Goal: Navigation & Orientation: Find specific page/section

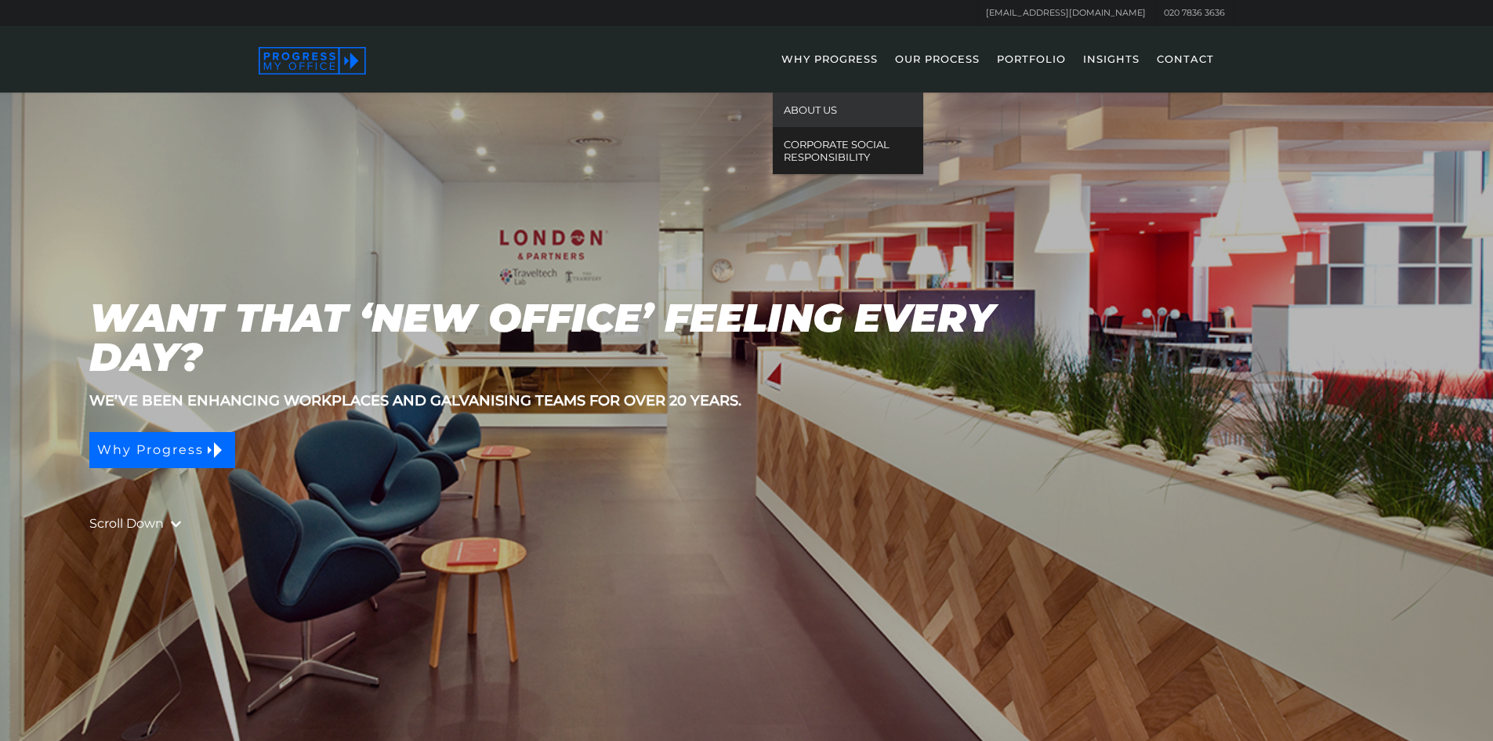
click at [811, 110] on link "ABOUT US" at bounding box center [848, 109] width 150 height 34
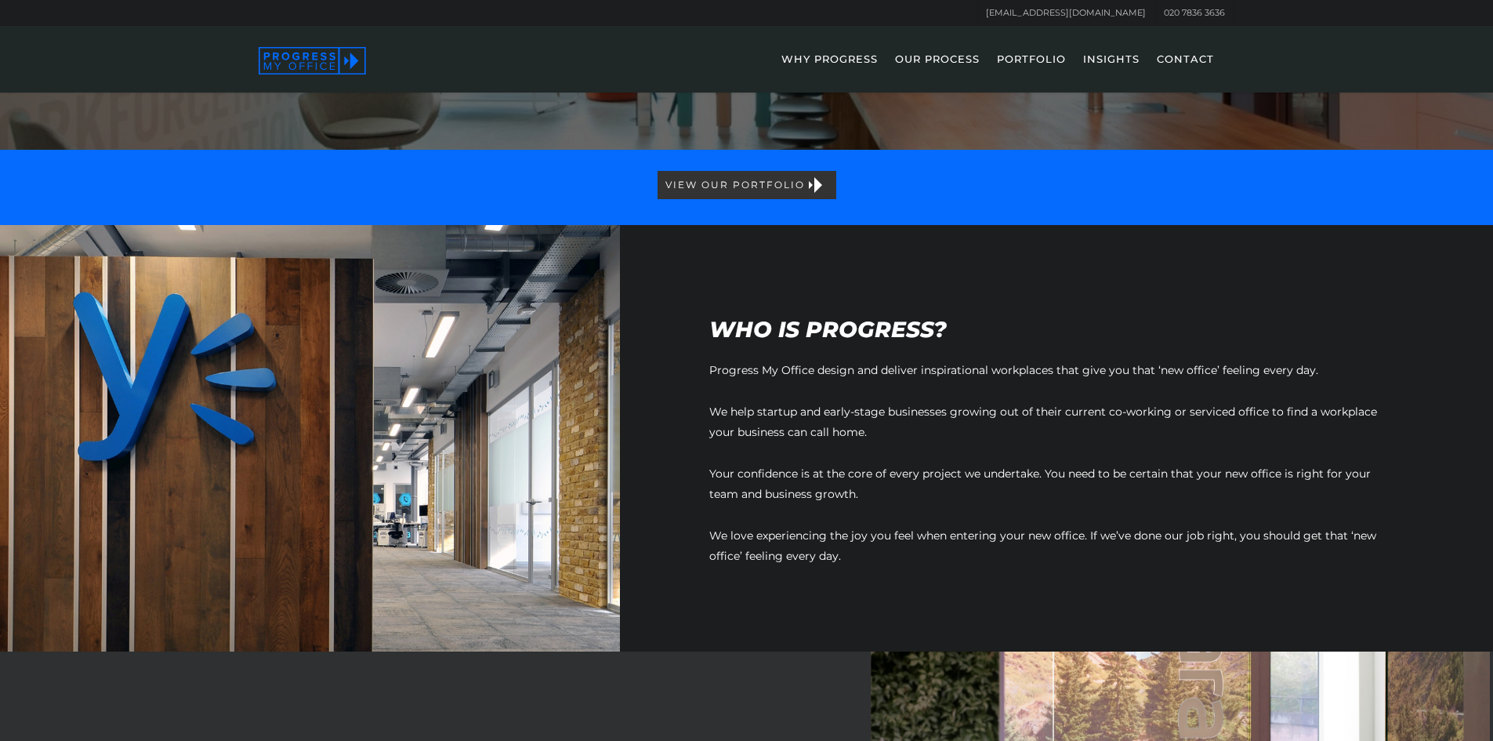
scroll to position [197, 0]
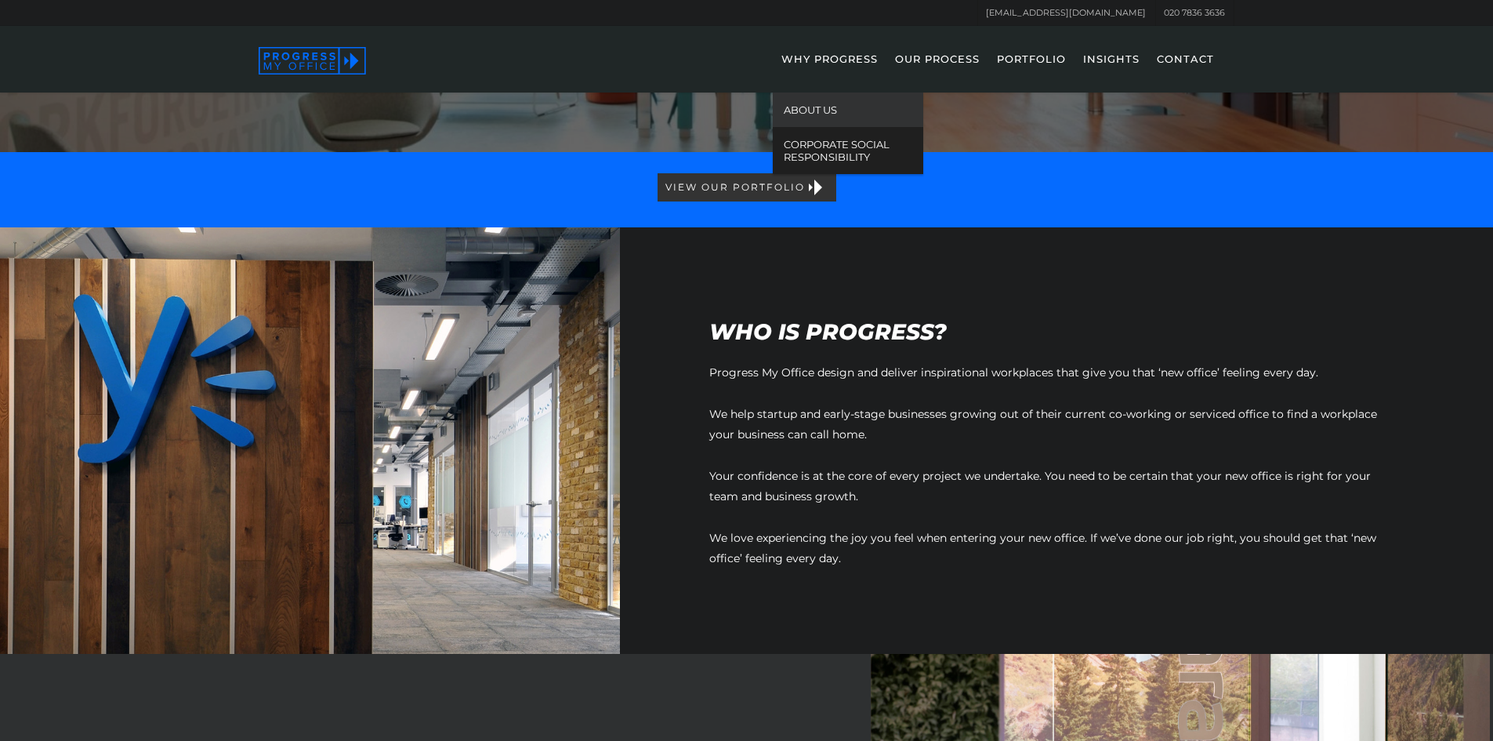
click at [944, 58] on link "OUR PROCESS" at bounding box center [937, 69] width 100 height 45
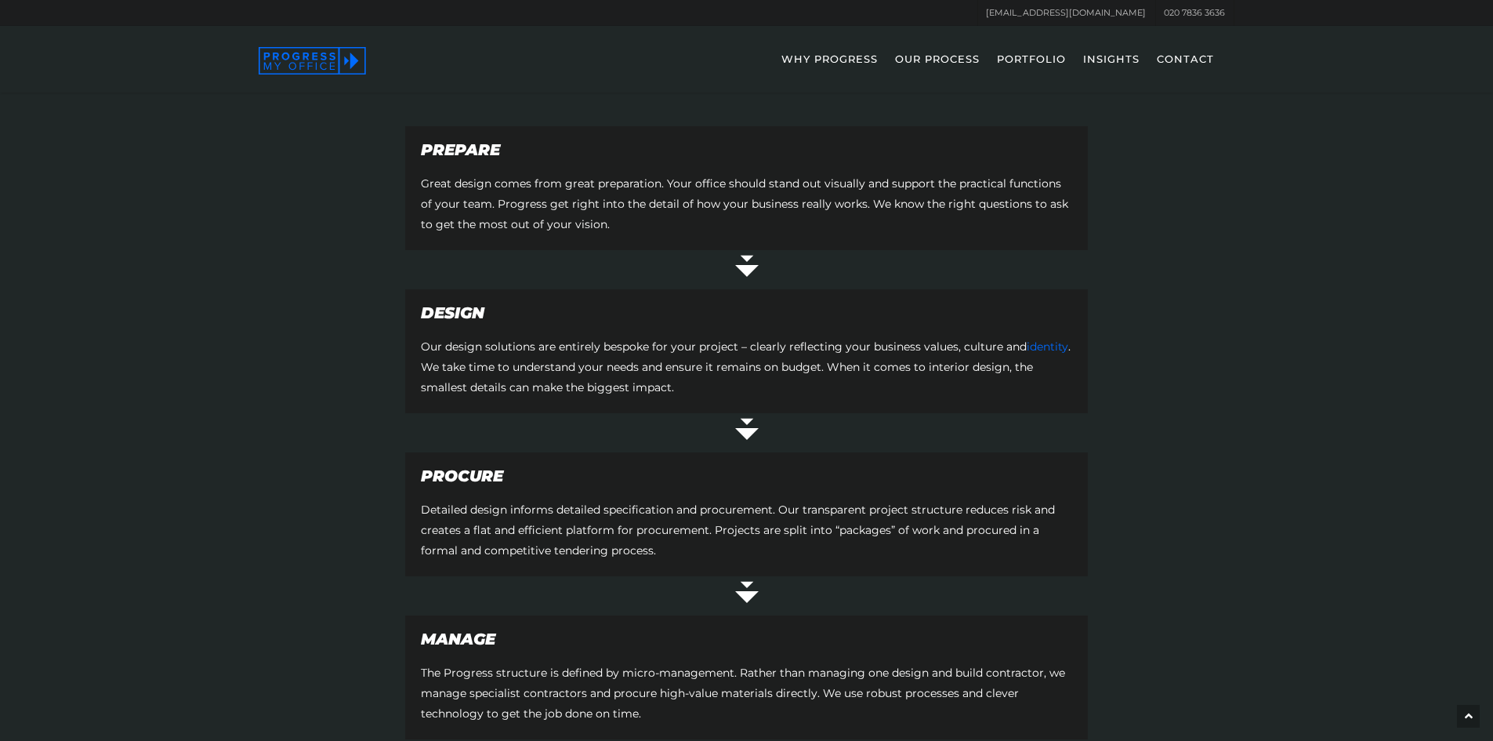
scroll to position [515, 0]
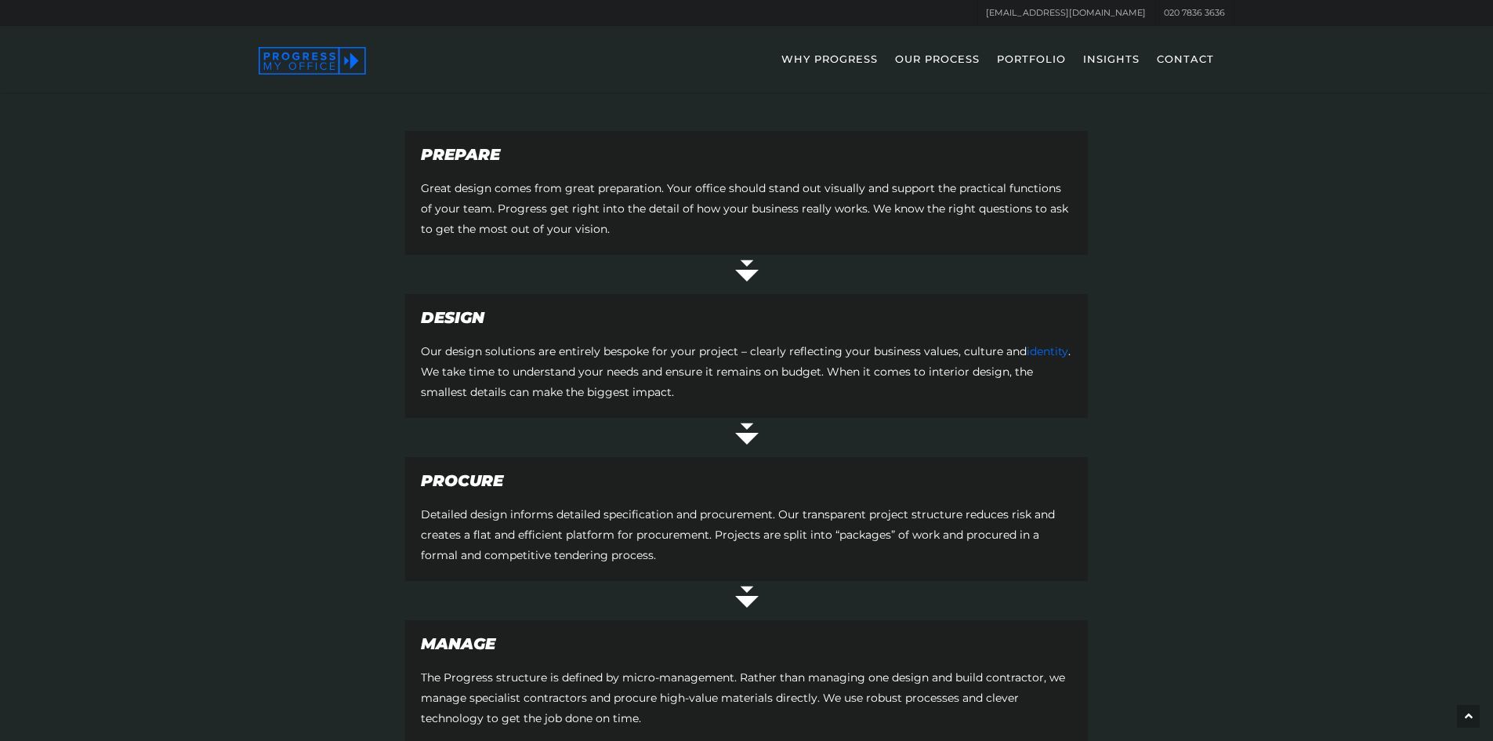
click at [1033, 63] on link "PORTFOLIO" at bounding box center [1031, 69] width 85 height 45
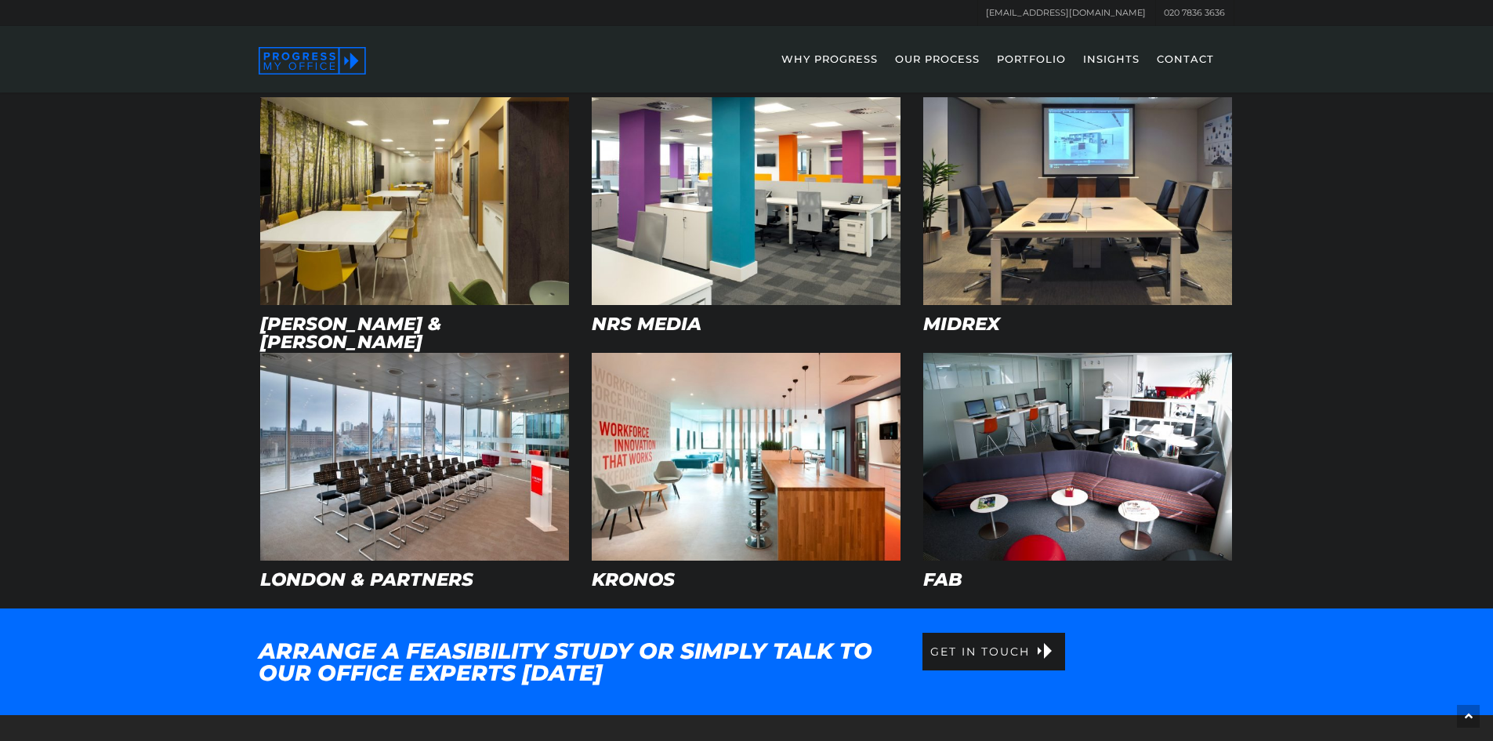
scroll to position [601, 0]
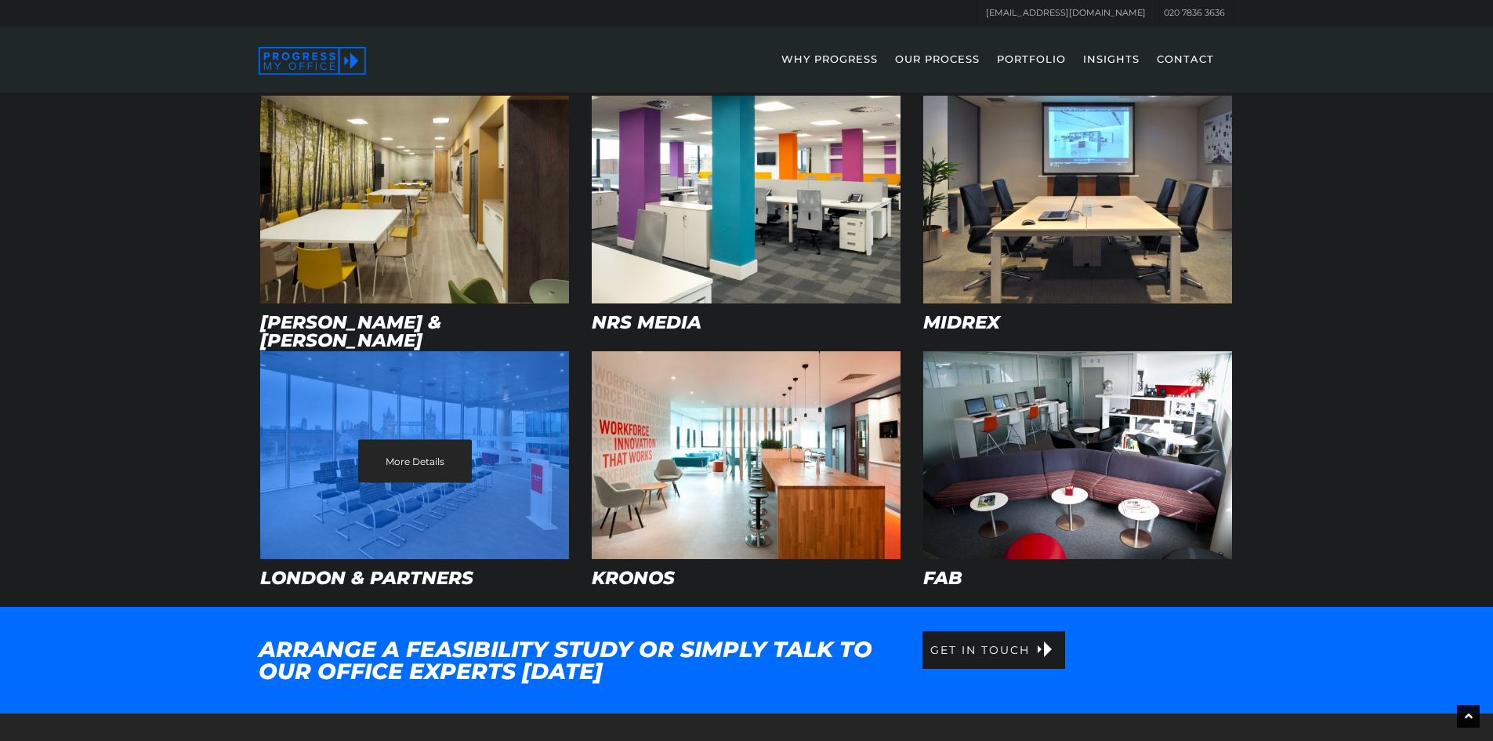
click at [452, 417] on div "More Details" at bounding box center [414, 455] width 309 height 208
click at [421, 455] on link "More Details" at bounding box center [415, 461] width 114 height 43
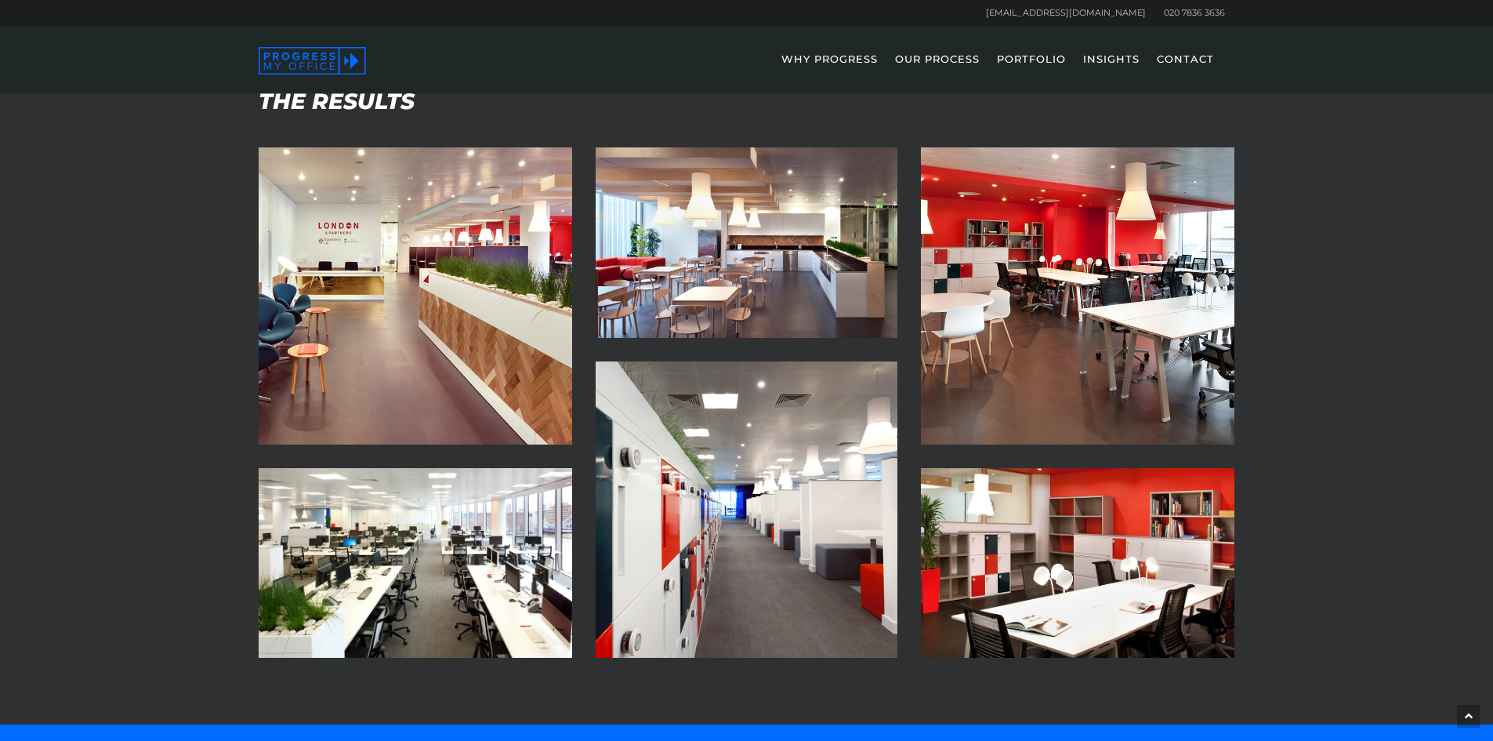
scroll to position [1198, 0]
